Goal: Information Seeking & Learning: Learn about a topic

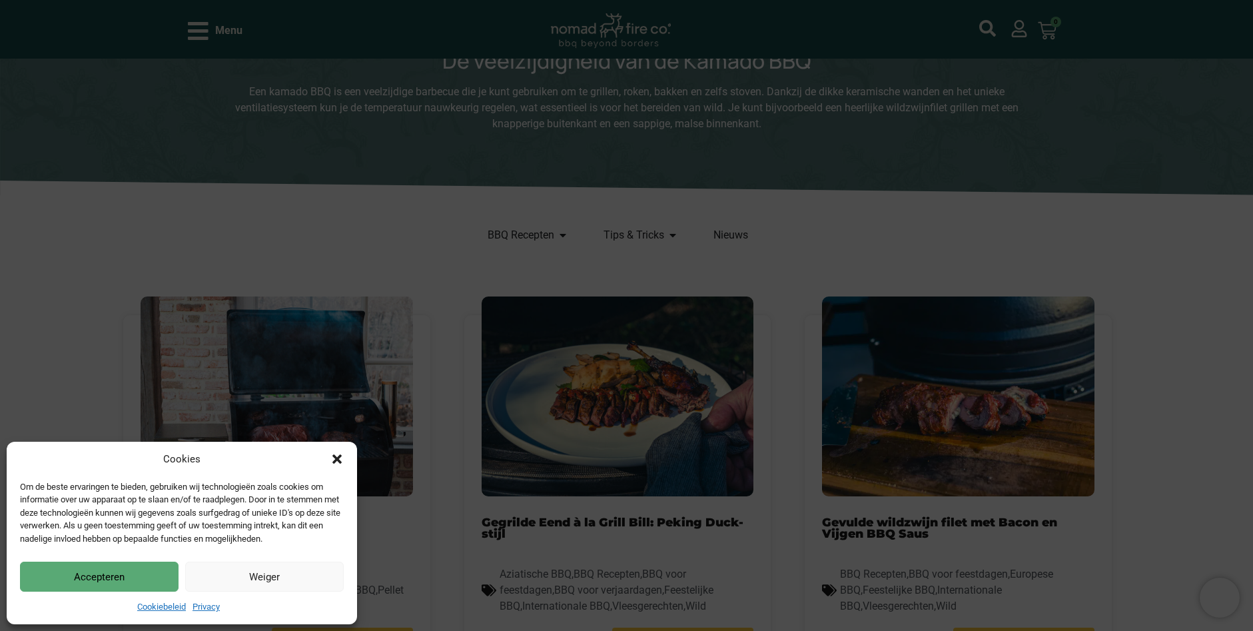
scroll to position [333, 0]
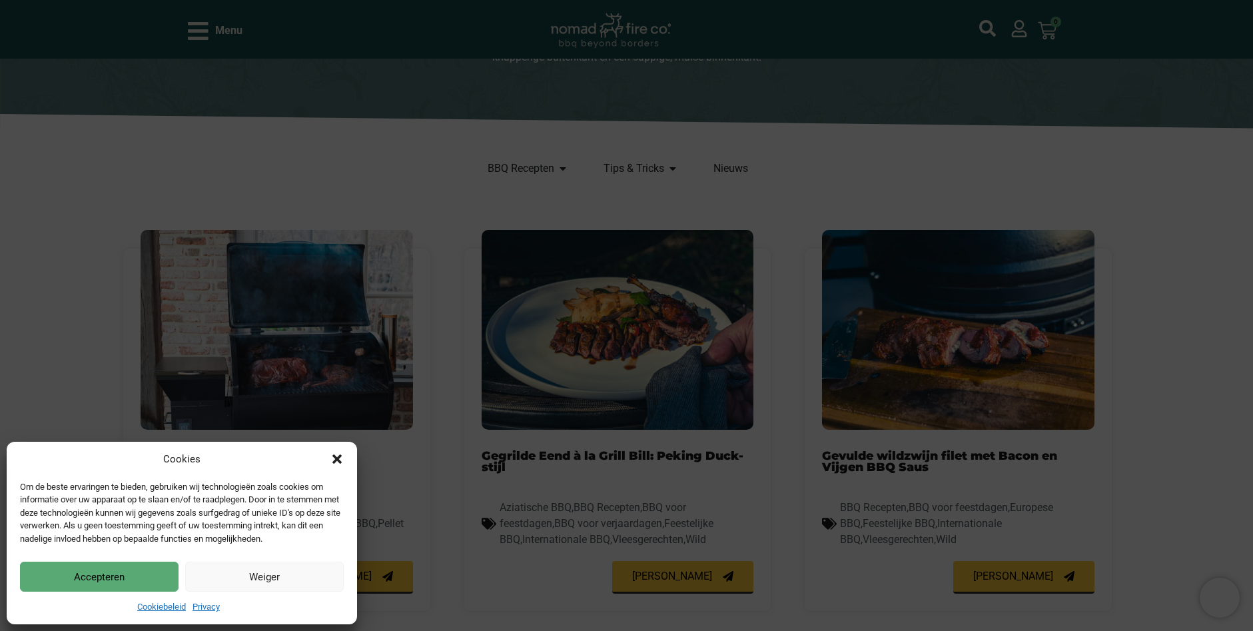
click at [125, 578] on button "Accepteren" at bounding box center [99, 577] width 159 height 30
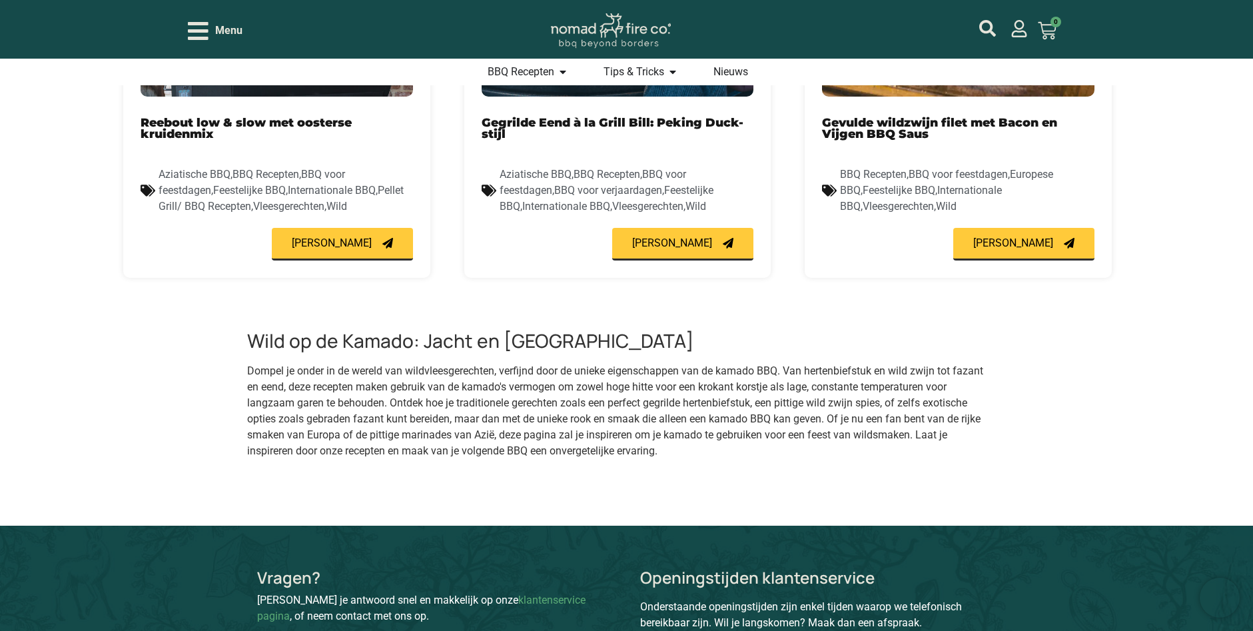
scroll to position [400, 0]
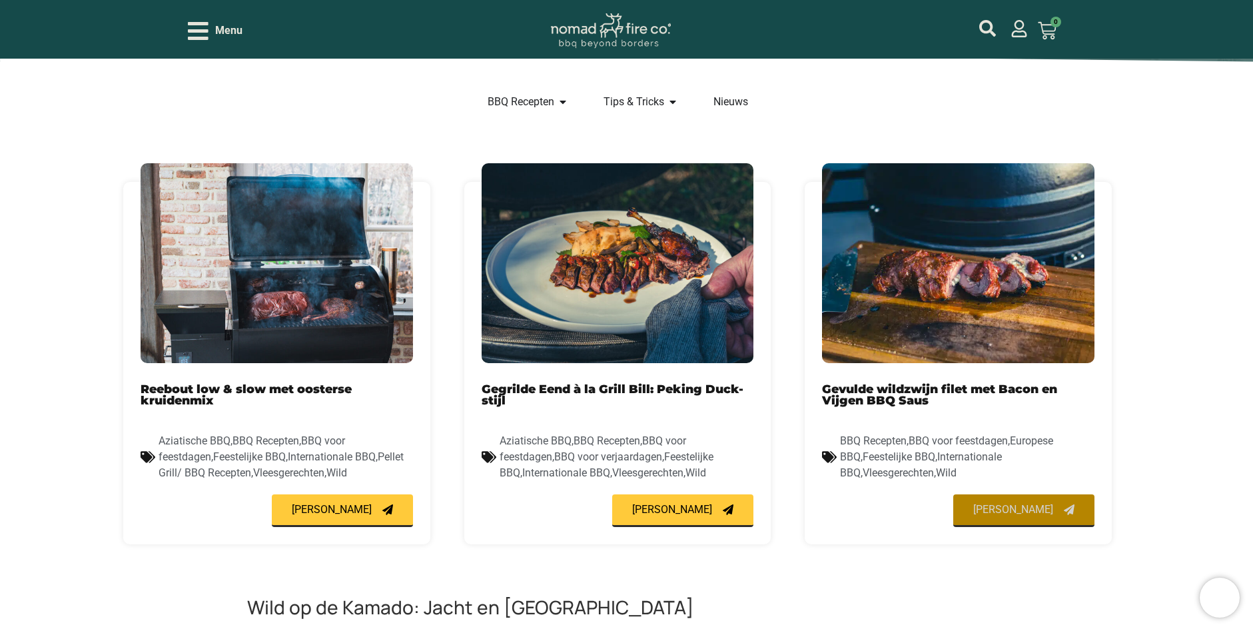
click at [1029, 510] on span "[PERSON_NAME]" at bounding box center [1013, 509] width 80 height 11
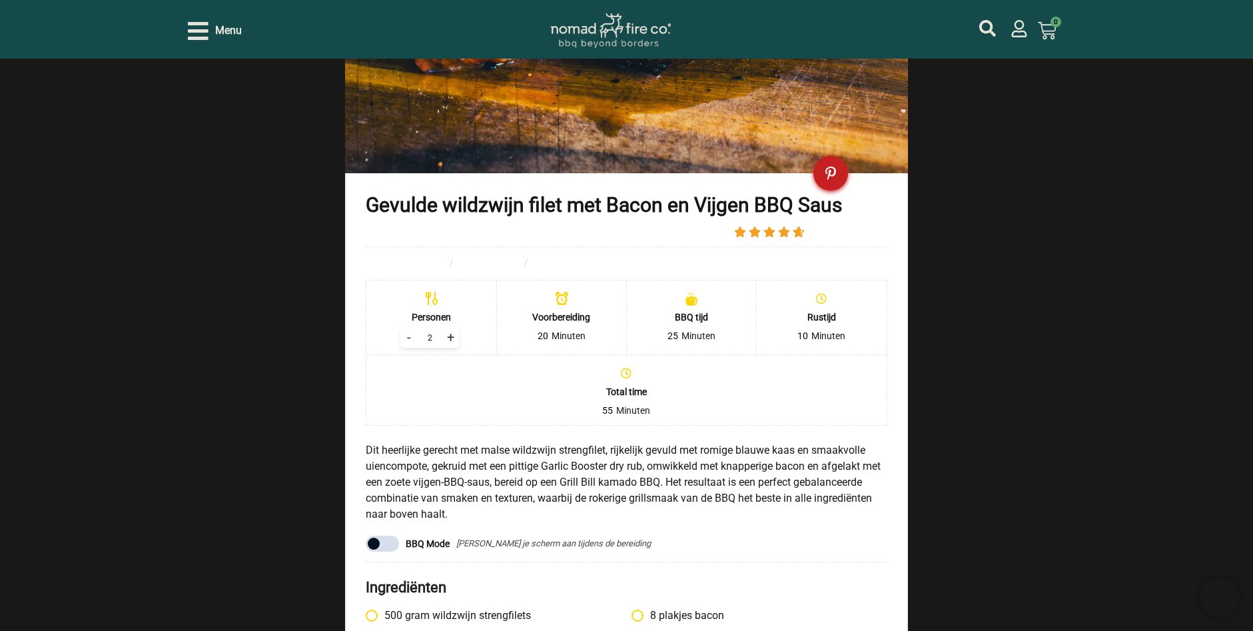
scroll to position [1133, 0]
